Goal: Information Seeking & Learning: Learn about a topic

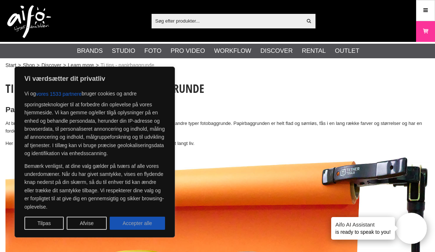
click at [131, 223] on button "Accepter alle" at bounding box center [137, 223] width 55 height 13
checkbox input "true"
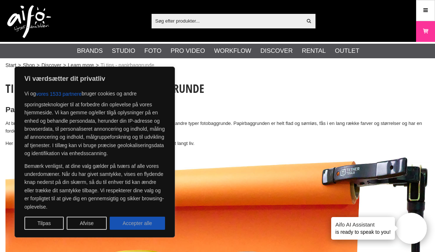
checkbox input "true"
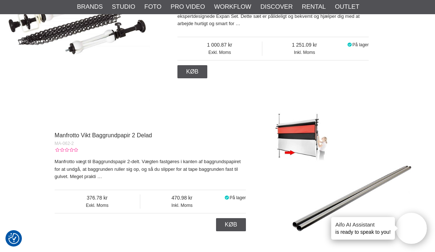
scroll to position [2750, 1]
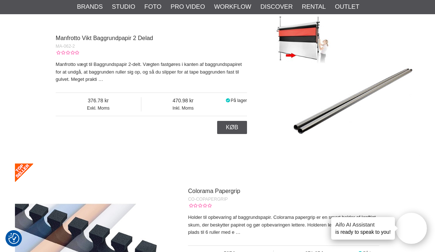
scroll to position [2838, 0]
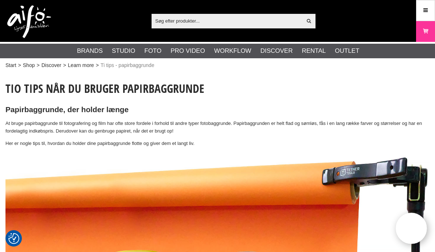
scroll to position [3302, 0]
